Goal: Check status: Check status

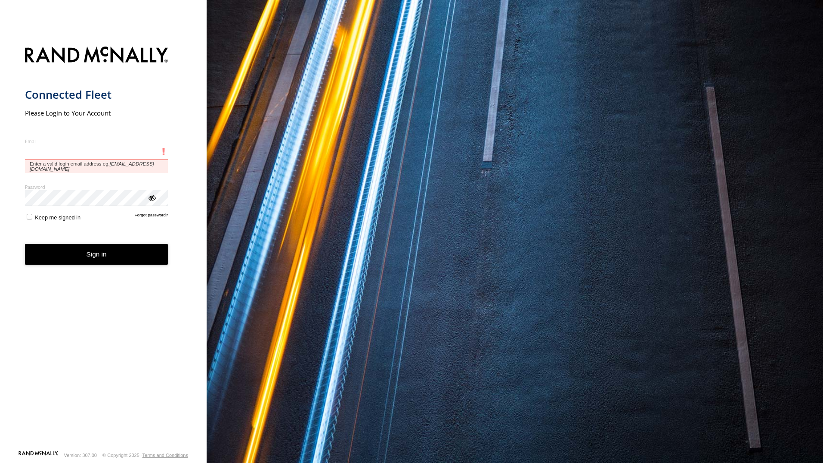
type input "**********"
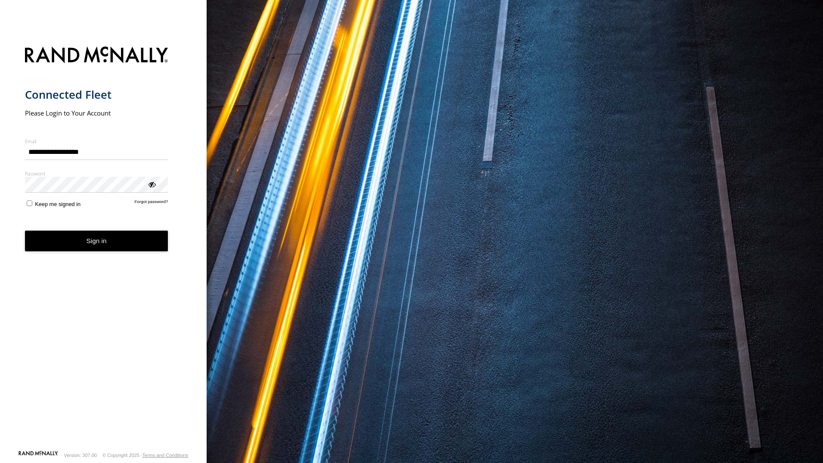
click at [121, 256] on form "**********" at bounding box center [103, 245] width 157 height 408
click at [117, 243] on button "Sign in" at bounding box center [96, 240] width 143 height 21
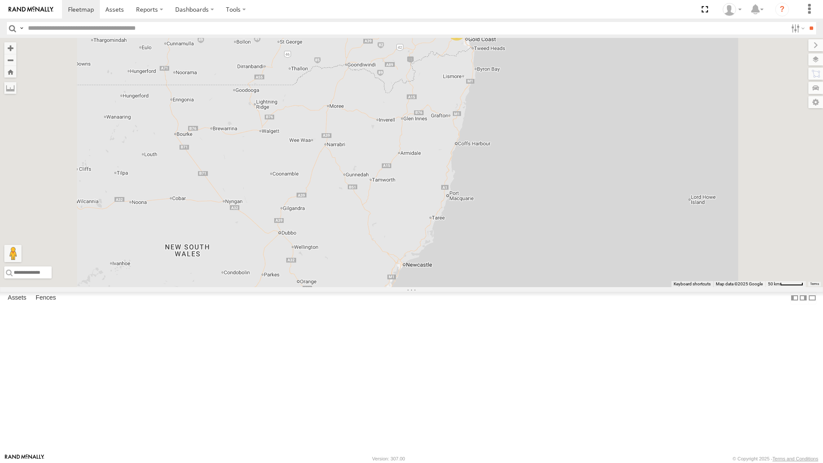
click at [0, 0] on div "[PERSON_NAME]" at bounding box center [0, 0] width 0 height 0
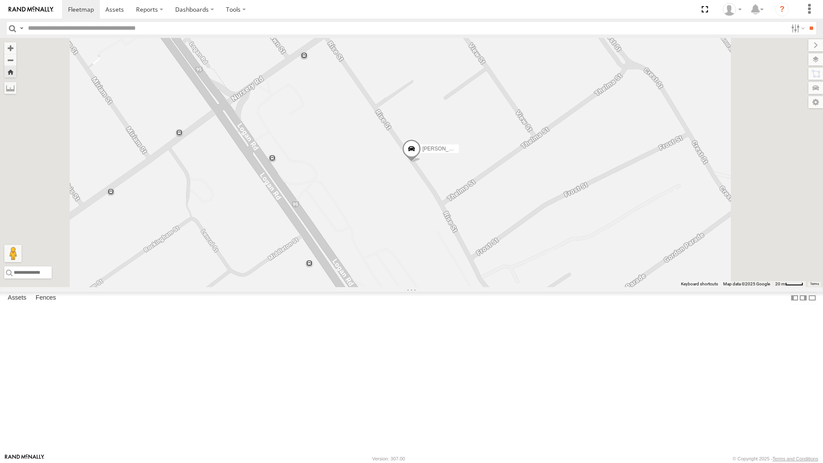
click at [421, 162] on span at bounding box center [411, 150] width 19 height 23
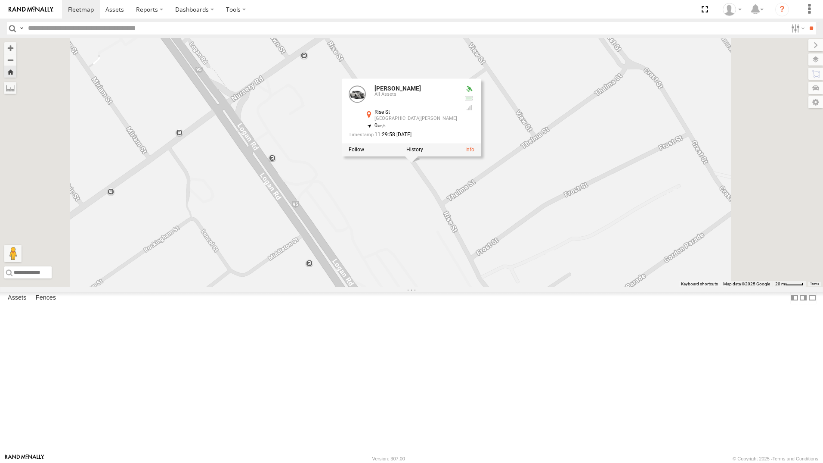
click at [423, 152] on label at bounding box center [415, 149] width 17 height 6
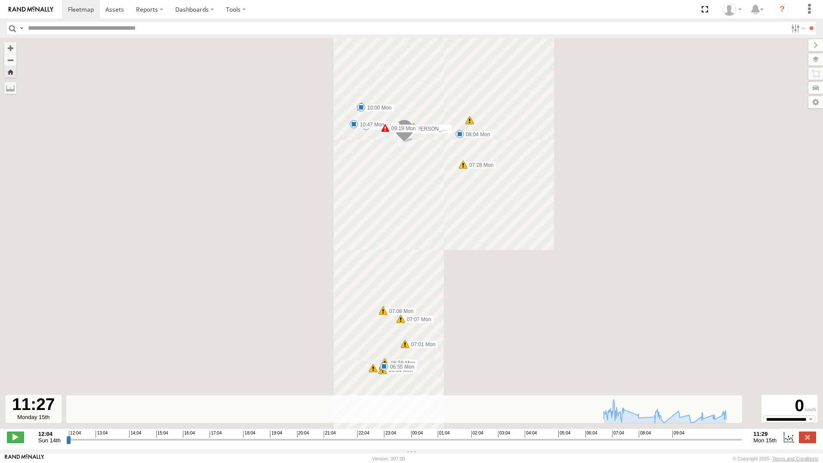
click at [738, 443] on input "range" at bounding box center [404, 439] width 677 height 8
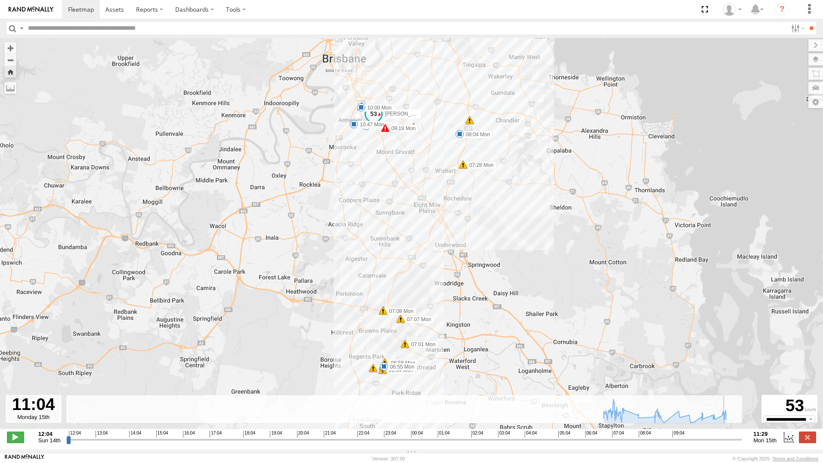
click at [727, 441] on input "range" at bounding box center [404, 439] width 677 height 8
click at [726, 442] on input "range" at bounding box center [404, 439] width 677 height 8
drag, startPoint x: 724, startPoint y: 443, endPoint x: 696, endPoint y: 455, distance: 30.5
click at [696, 443] on input "range" at bounding box center [404, 439] width 677 height 8
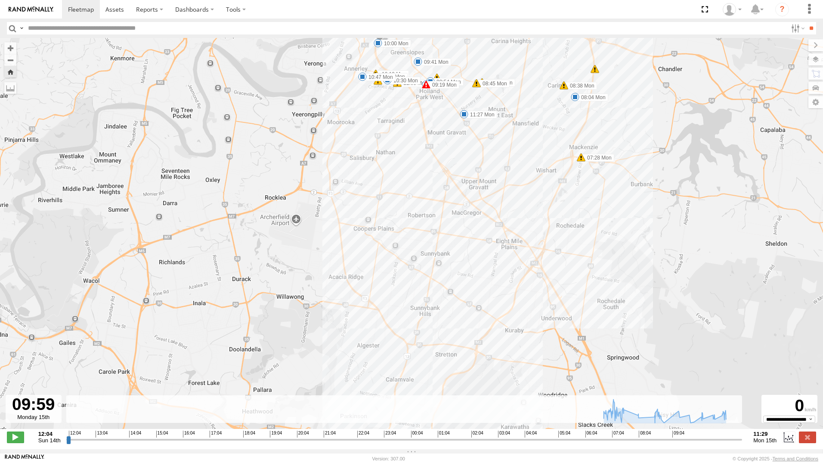
drag, startPoint x: 425, startPoint y: 110, endPoint x: 425, endPoint y: 98, distance: 11.6
click at [424, 113] on div "Ian 06:53 Mon 06:54 Mon 06:54 Mon 06:55 Mon 06:58 Mon 07:01 Mon 07:07 Mon 07:08…" at bounding box center [411, 238] width 823 height 400
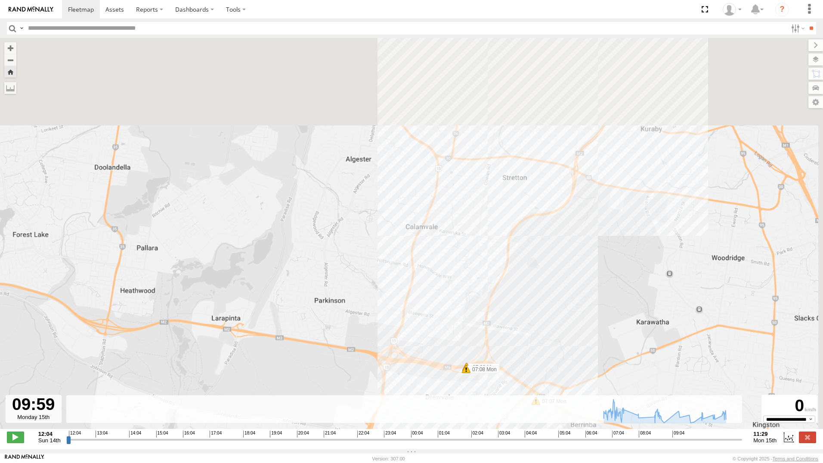
drag, startPoint x: 423, startPoint y: 123, endPoint x: 417, endPoint y: 312, distance: 188.7
click at [417, 312] on div "[PERSON_NAME] 06:53 Mon 06:54 Mon 06:54 Mon 06:55 Mon 06:58 Mon 07:01 Mon 07:07…" at bounding box center [411, 238] width 823 height 400
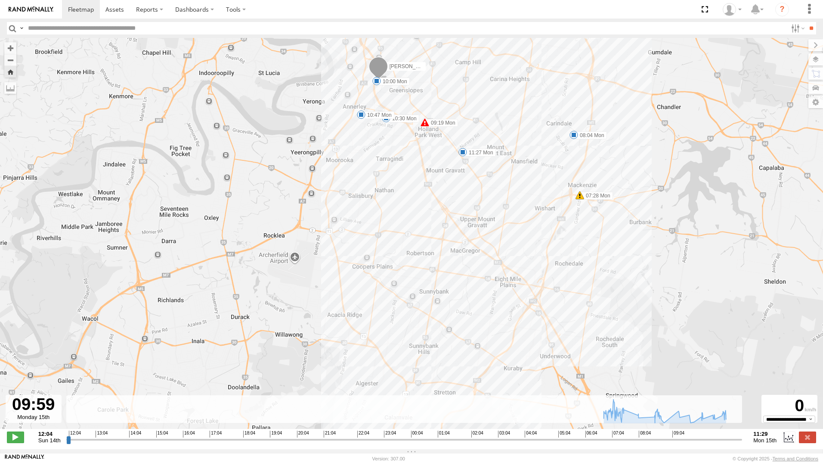
drag, startPoint x: 414, startPoint y: 193, endPoint x: 401, endPoint y: 369, distance: 177.0
click at [401, 369] on div "[PERSON_NAME] 06:53 Mon 06:54 Mon 06:54 Mon 06:55 Mon 06:58 Mon 07:01 Mon 07:07…" at bounding box center [411, 238] width 823 height 400
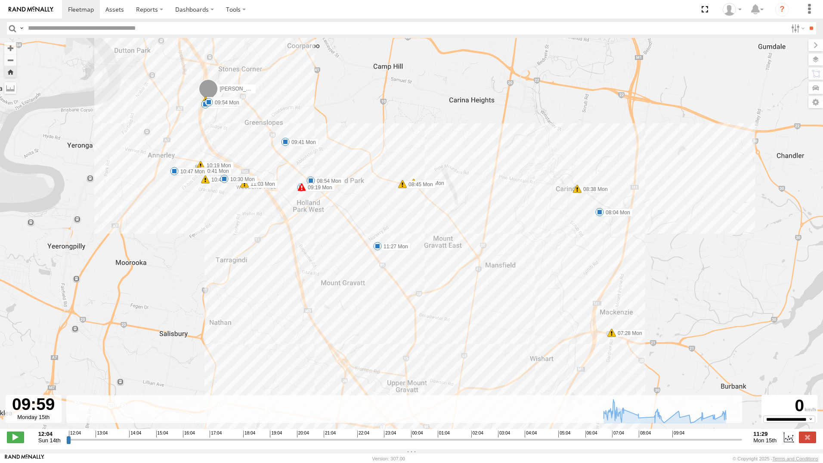
drag, startPoint x: 538, startPoint y: 197, endPoint x: 547, endPoint y: 276, distance: 79.3
click at [547, 276] on div "[PERSON_NAME] 06:53 Mon 06:54 Mon 06:54 Mon 06:55 Mon 06:58 Mon 07:01 Mon 07:07…" at bounding box center [411, 238] width 823 height 400
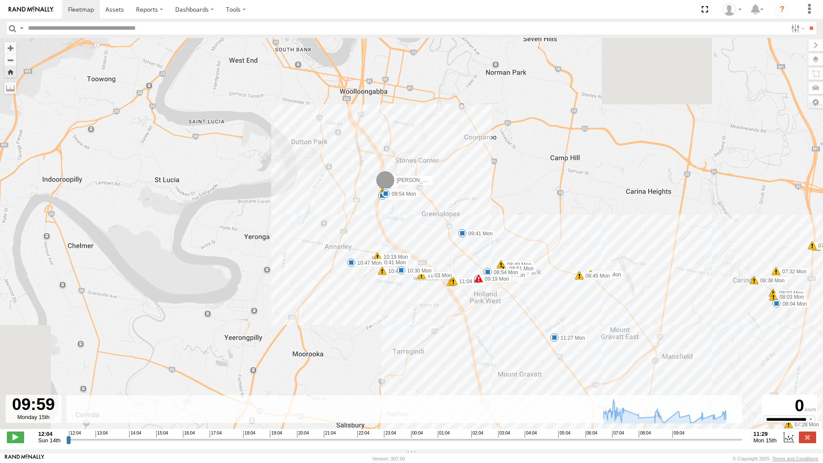
drag, startPoint x: 421, startPoint y: 264, endPoint x: 565, endPoint y: 337, distance: 161.4
click at [565, 337] on div "[PERSON_NAME] 06:53 Mon 06:54 Mon 06:54 Mon 06:55 Mon 06:58 Mon 07:01 Mon 07:07…" at bounding box center [411, 238] width 823 height 400
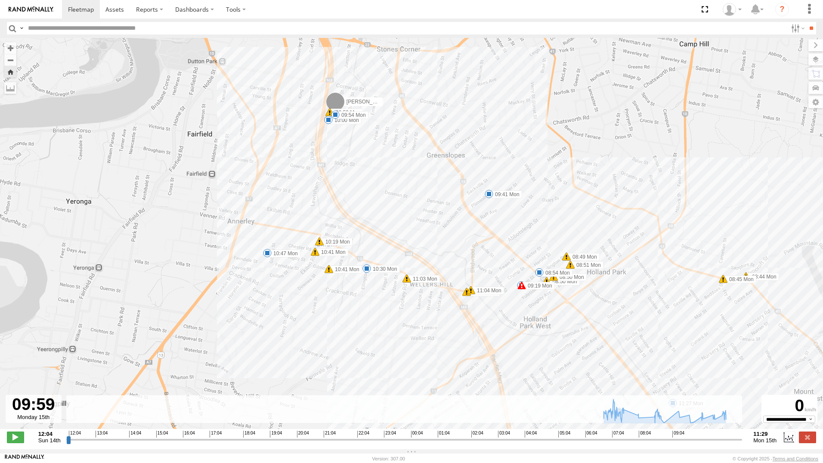
drag, startPoint x: 441, startPoint y: 227, endPoint x: 438, endPoint y: 218, distance: 9.5
click at [438, 218] on div "[PERSON_NAME] 06:53 Mon 06:54 Mon 06:54 Mon 06:55 Mon 06:58 Mon 07:01 Mon 07:07…" at bounding box center [411, 238] width 823 height 400
drag, startPoint x: 607, startPoint y: 425, endPoint x: 637, endPoint y: 427, distance: 29.8
click at [637, 427] on div "← Move left → Move right ↑ Move up ↓ Move down + Zoom in - Zoom out Home Jump l…" at bounding box center [411, 243] width 823 height 411
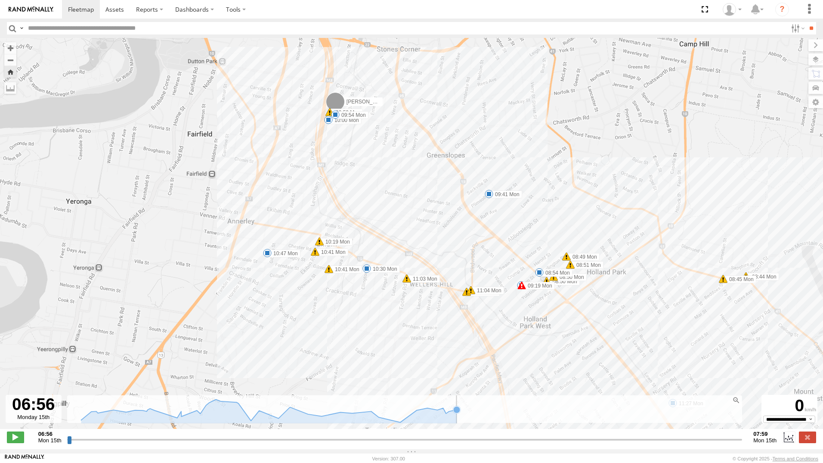
click at [667, 423] on rect at bounding box center [405, 409] width 677 height 28
click at [23, 435] on span at bounding box center [15, 436] width 17 height 11
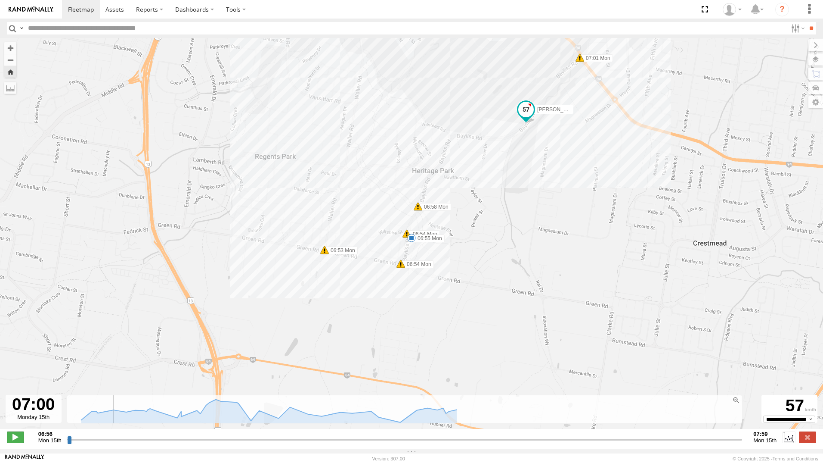
click at [21, 441] on span at bounding box center [15, 436] width 17 height 11
type input "**********"
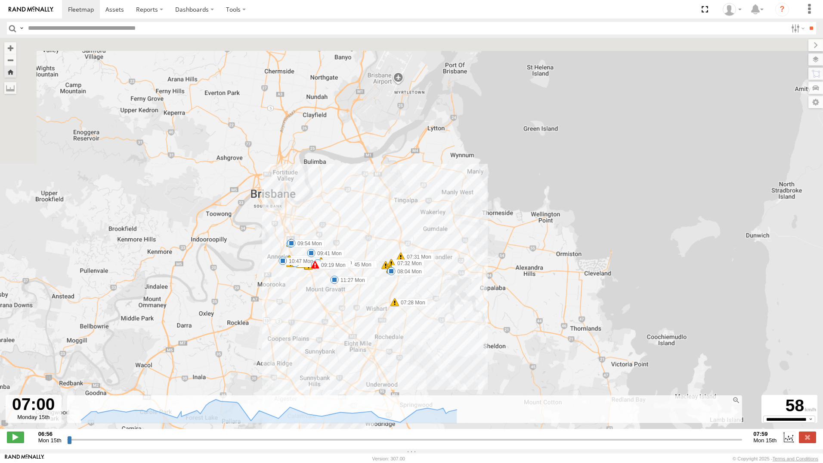
drag, startPoint x: 588, startPoint y: 213, endPoint x: 258, endPoint y: 462, distance: 414.0
click at [258, 462] on html at bounding box center [411, 231] width 823 height 463
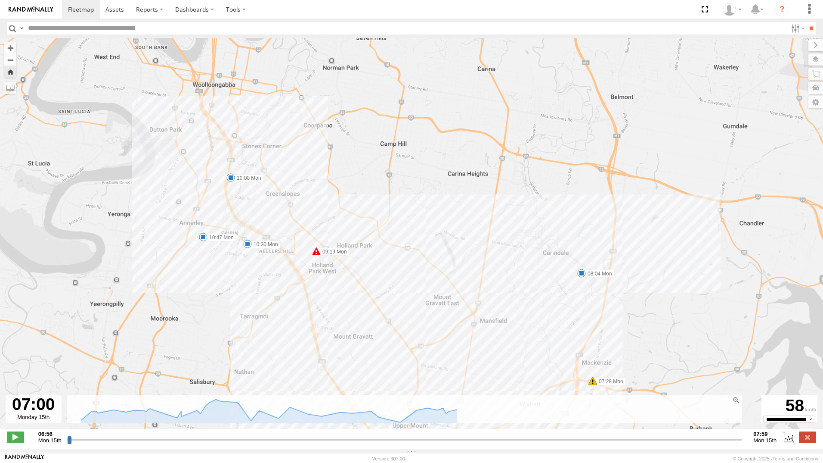
drag, startPoint x: 314, startPoint y: 320, endPoint x: 420, endPoint y: 343, distance: 108.8
click at [420, 343] on div "[PERSON_NAME] 06:53 Mon 06:54 Mon 06:54 Mon 06:55 Mon 06:58 Mon 07:01 Mon 07:07…" at bounding box center [411, 238] width 823 height 400
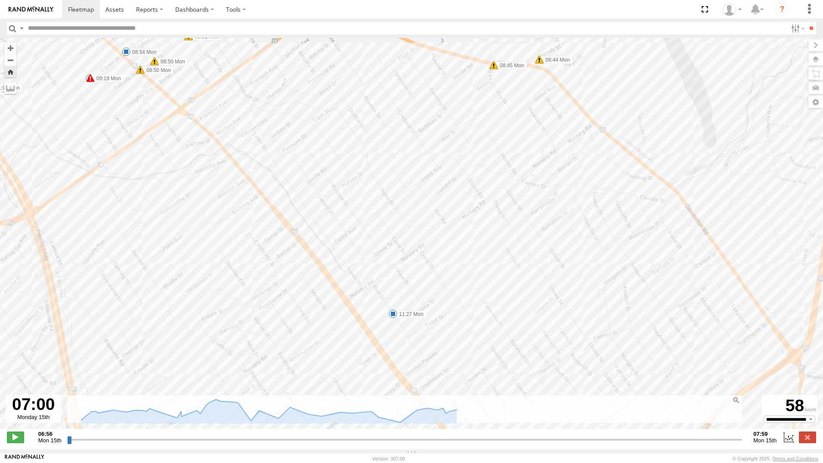
drag, startPoint x: 373, startPoint y: 326, endPoint x: 396, endPoint y: 347, distance: 31.7
click at [396, 347] on div "[PERSON_NAME] 06:53 Mon 06:54 Mon 06:54 Mon 06:55 Mon 06:58 Mon 07:01 Mon 07:07…" at bounding box center [411, 238] width 823 height 400
click at [394, 315] on span at bounding box center [393, 313] width 9 height 9
click at [35, 10] on img at bounding box center [31, 9] width 45 height 6
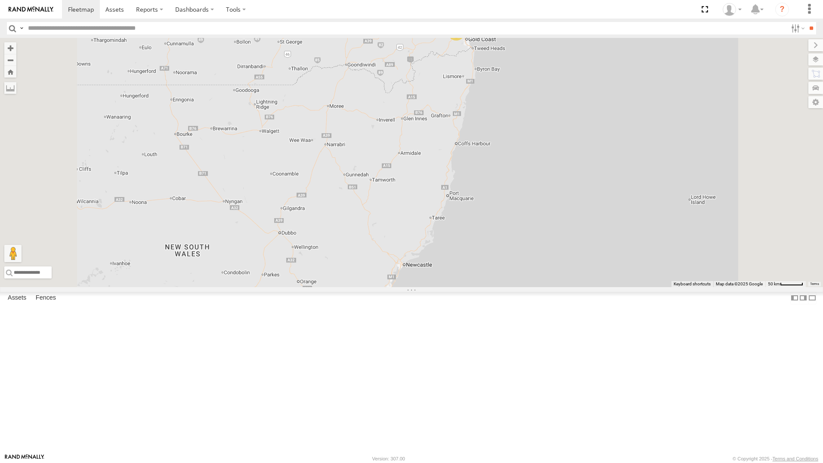
drag, startPoint x: 61, startPoint y: 197, endPoint x: 171, endPoint y: 194, distance: 109.9
click at [0, 0] on div "All Assets" at bounding box center [0, 0] width 0 height 0
